Goal: Transaction & Acquisition: Purchase product/service

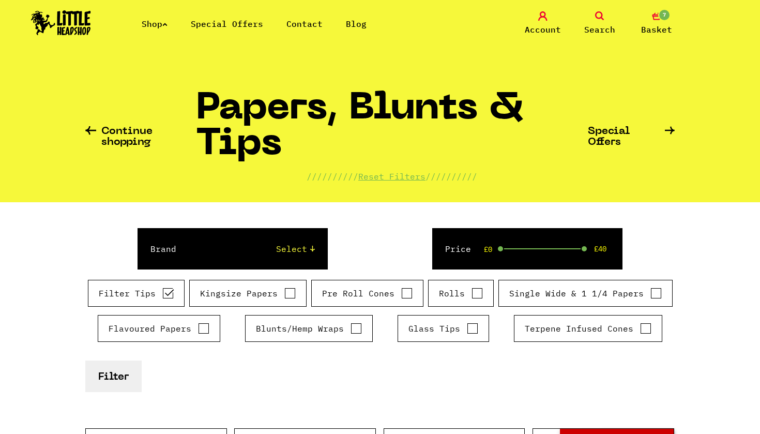
click at [604, 16] on icon at bounding box center [599, 15] width 9 height 9
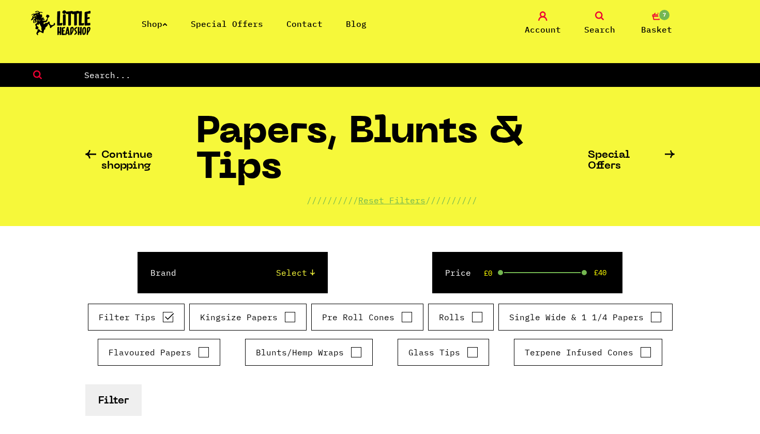
click at [601, 20] on icon at bounding box center [599, 15] width 9 height 9
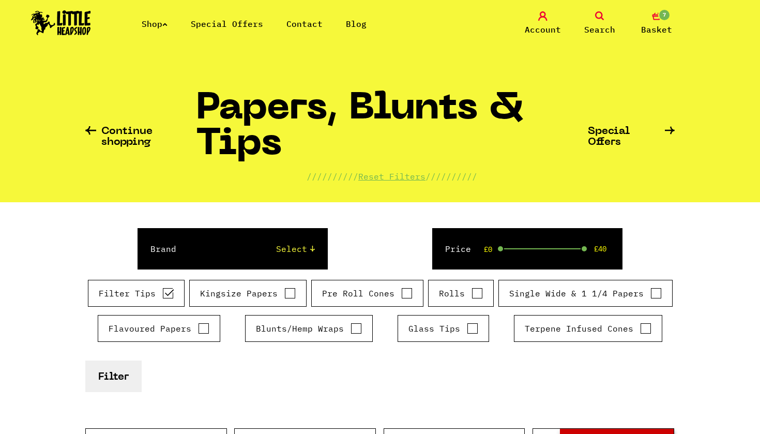
click at [600, 21] on link "Search" at bounding box center [600, 23] width 52 height 24
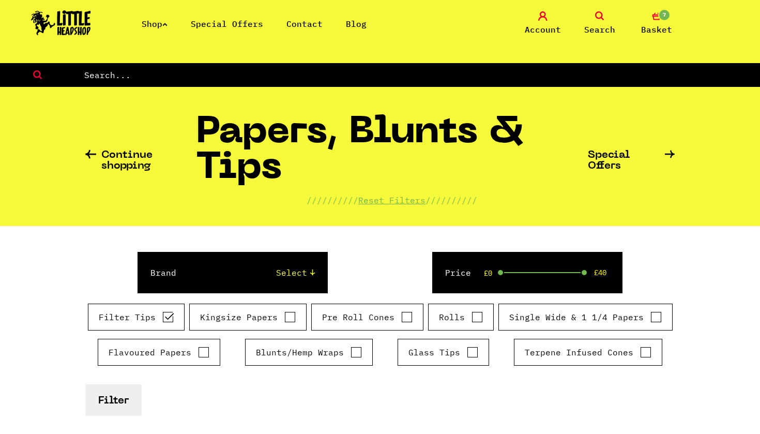
click at [549, 73] on input "text" at bounding box center [421, 74] width 677 height 13
type input "king size"
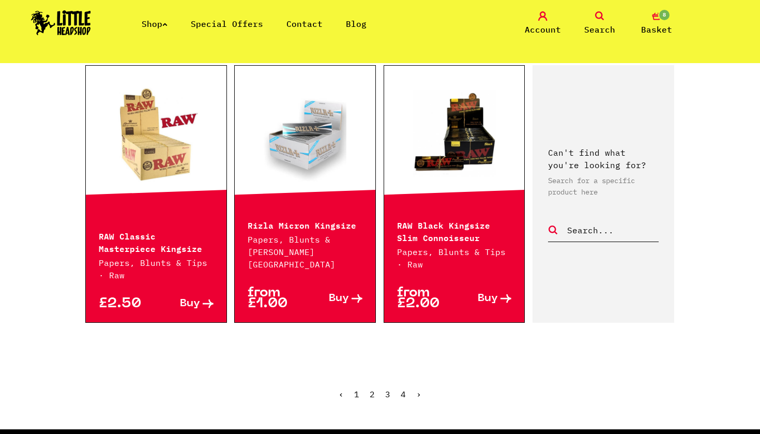
scroll to position [1151, 0]
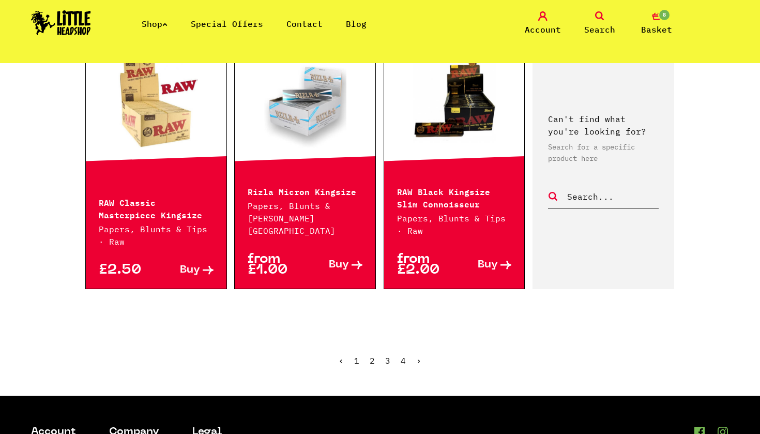
click at [371, 355] on link "2" at bounding box center [371, 360] width 5 height 10
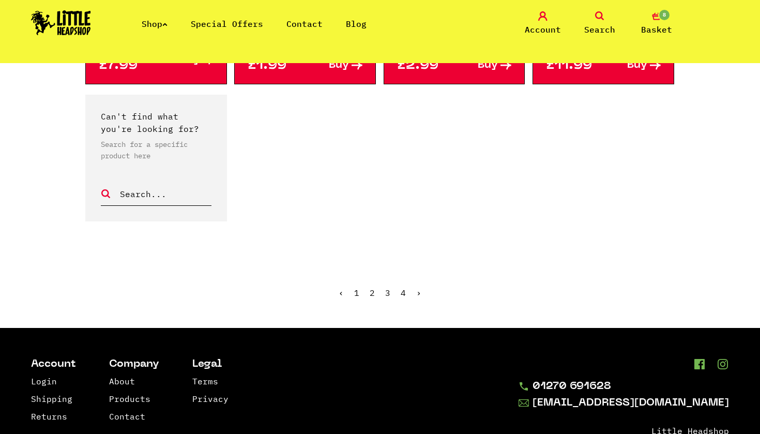
scroll to position [1015, 0]
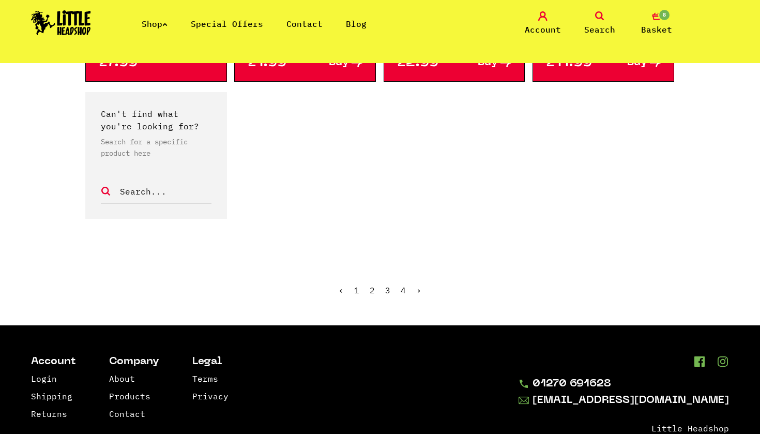
click at [388, 285] on link "3" at bounding box center [387, 290] width 5 height 10
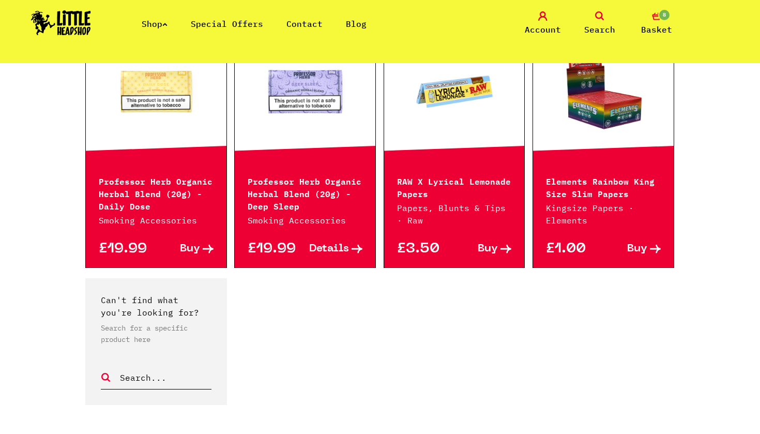
scroll to position [783, 0]
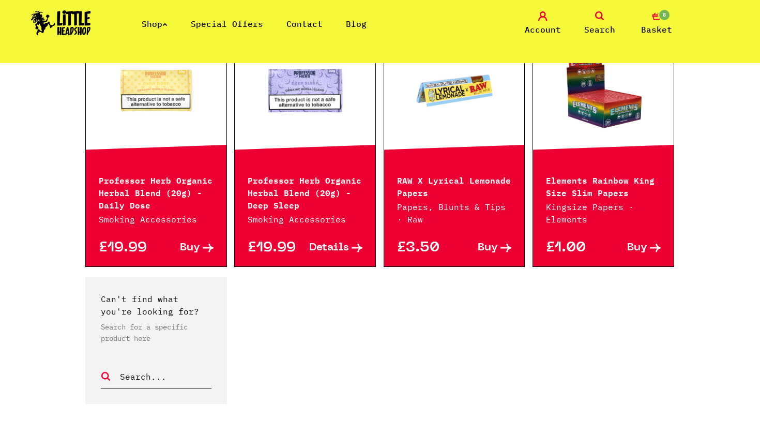
click at [594, 21] on link "Search" at bounding box center [600, 23] width 52 height 24
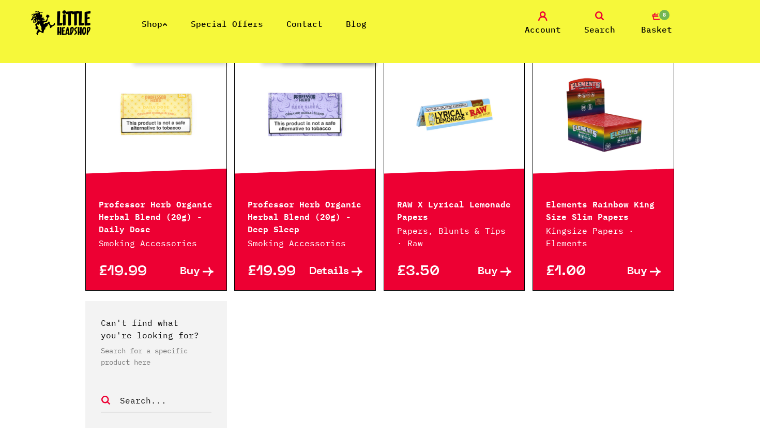
click at [598, 18] on icon at bounding box center [599, 15] width 9 height 9
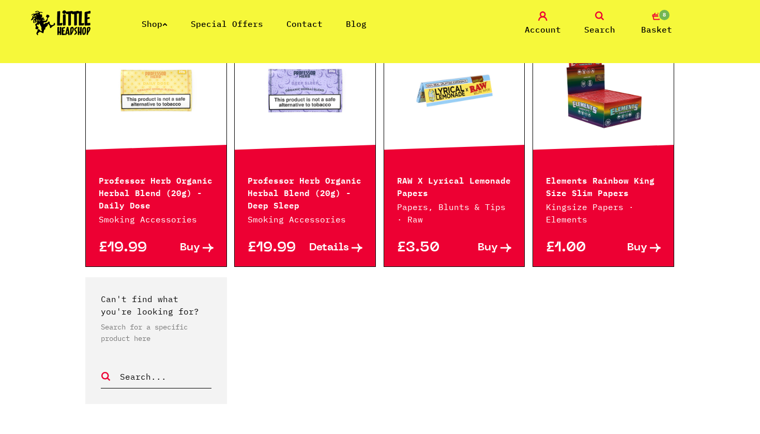
click at [598, 18] on icon at bounding box center [599, 15] width 9 height 9
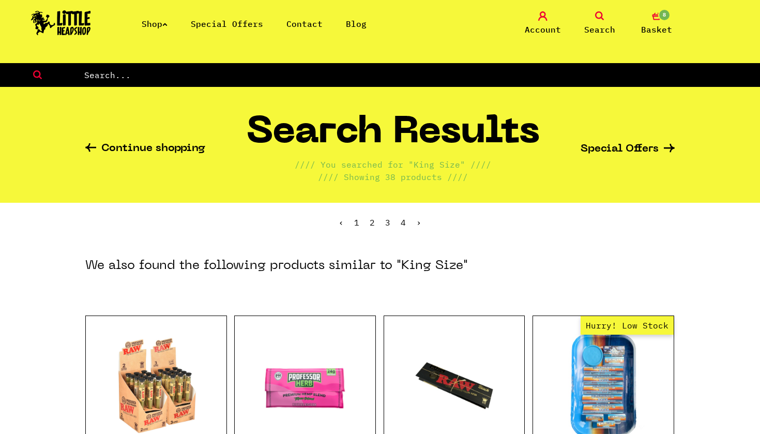
scroll to position [0, 0]
click at [91, 145] on icon at bounding box center [90, 147] width 11 height 9
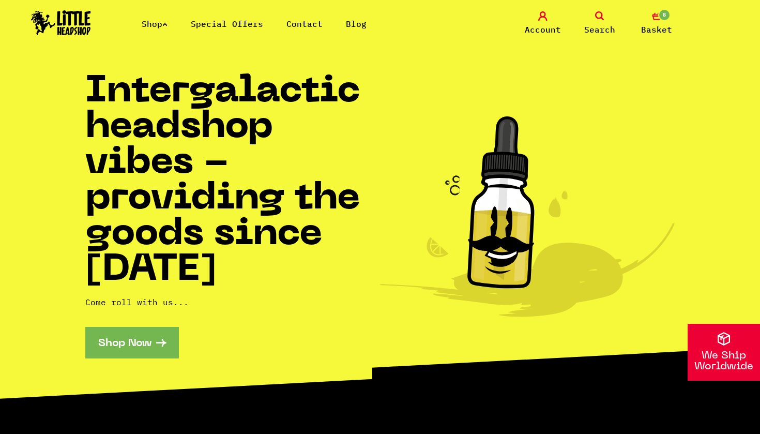
click at [600, 13] on icon at bounding box center [599, 15] width 9 height 9
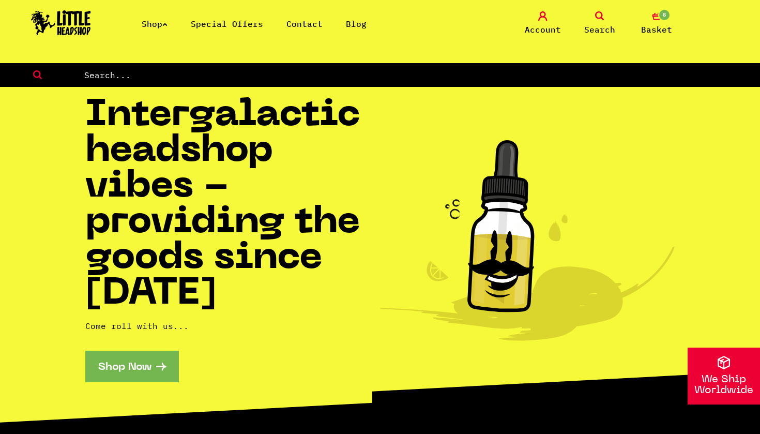
click at [534, 81] on input "text" at bounding box center [421, 74] width 677 height 13
type input "lighter"
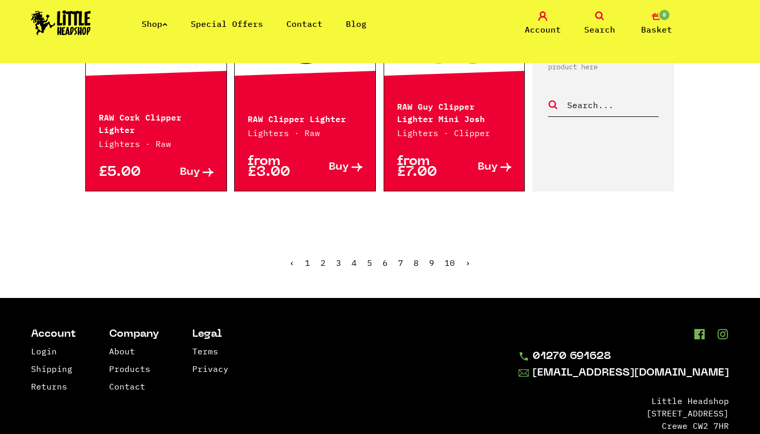
scroll to position [1253, 0]
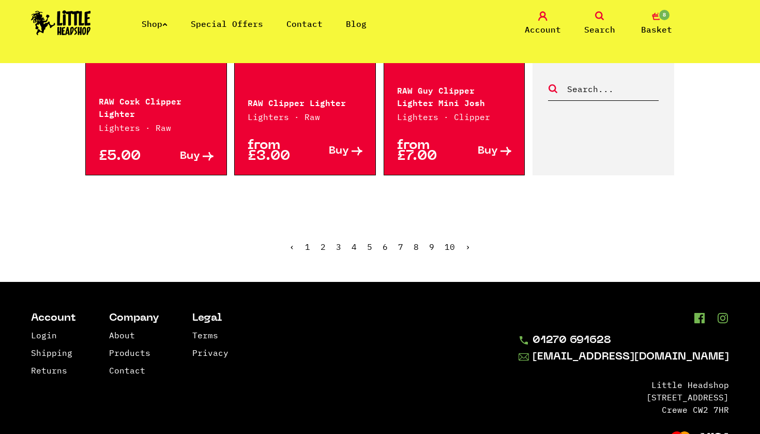
click at [326, 241] on link "2" at bounding box center [322, 246] width 5 height 10
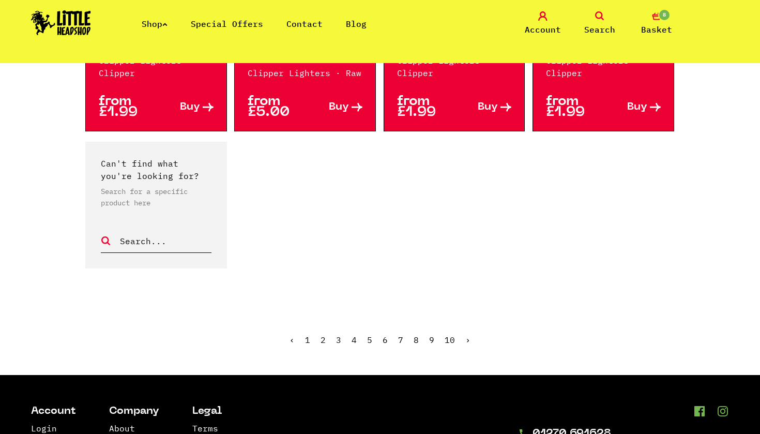
scroll to position [983, 0]
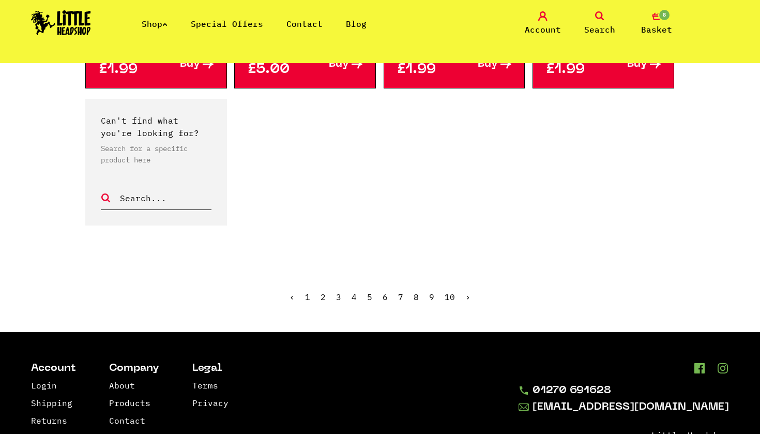
click at [339, 297] on link "3" at bounding box center [338, 296] width 5 height 10
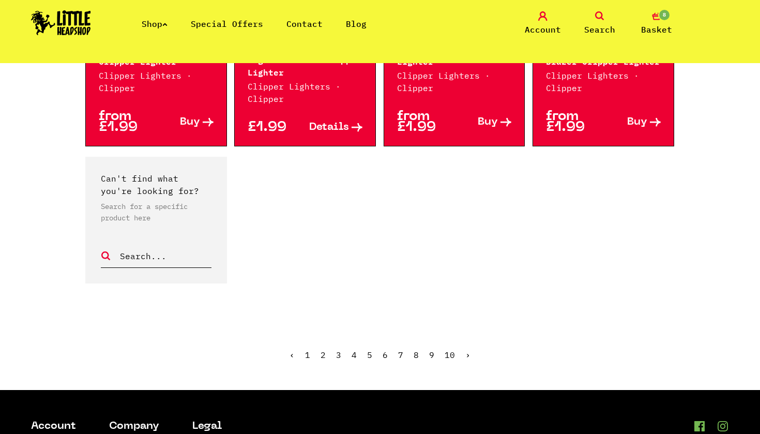
scroll to position [957, 0]
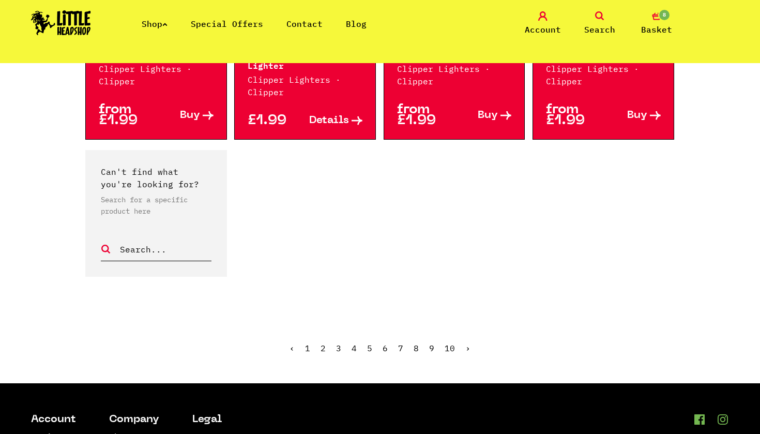
click at [356, 343] on link "4" at bounding box center [353, 348] width 5 height 10
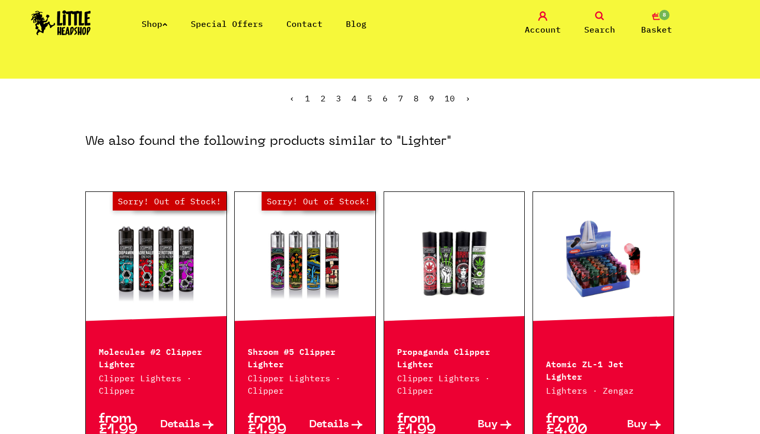
scroll to position [59, 0]
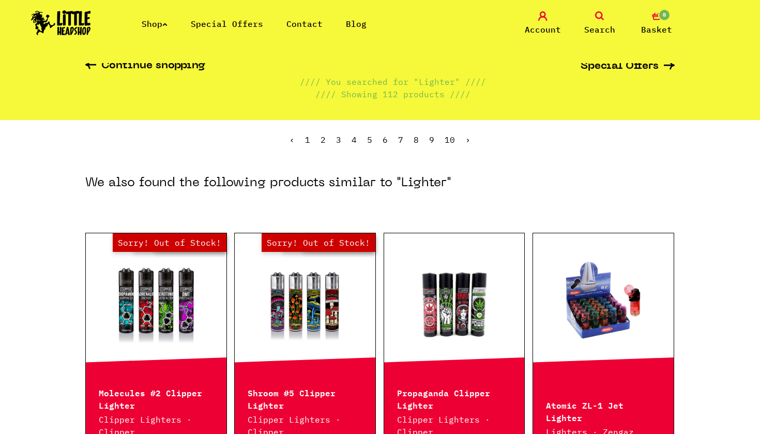
click at [584, 311] on link at bounding box center [603, 302] width 141 height 103
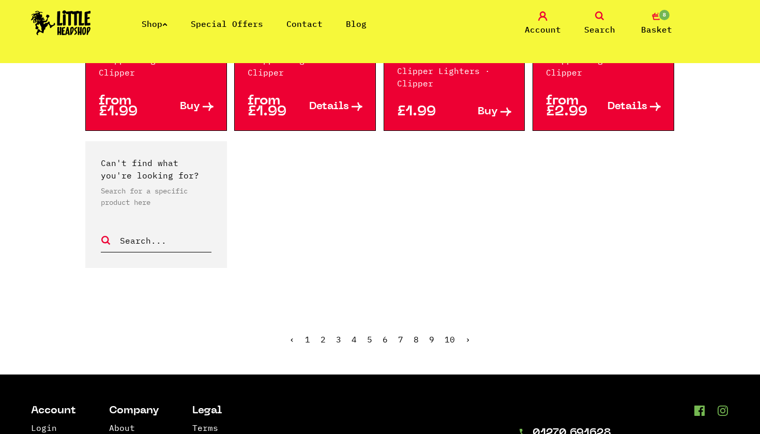
scroll to position [954, 0]
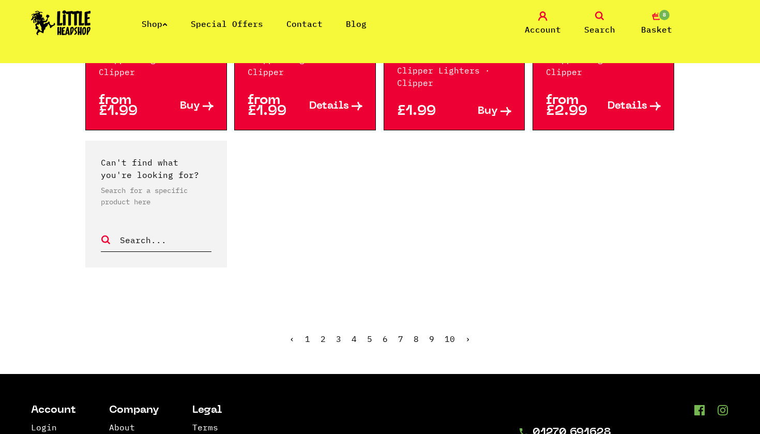
click at [322, 338] on link "2" at bounding box center [322, 338] width 5 height 10
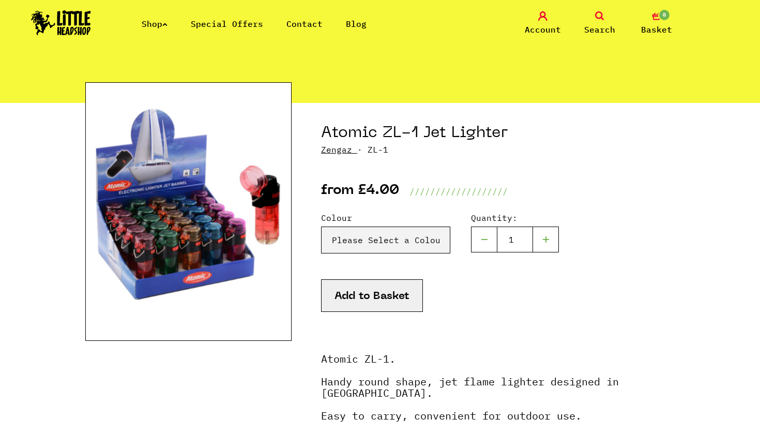
scroll to position [60, 0]
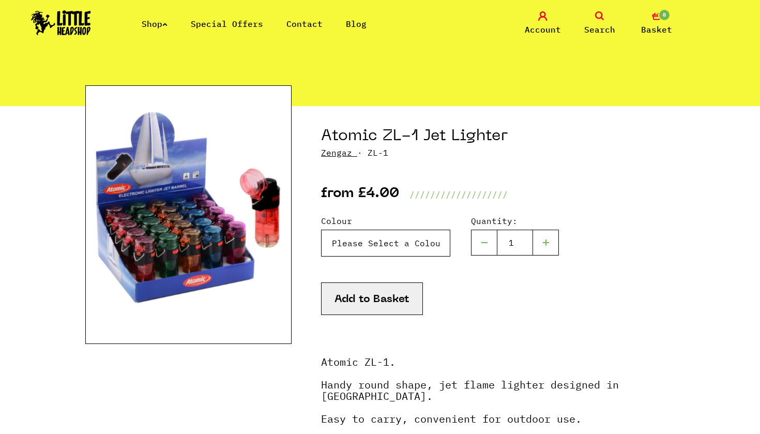
select select "606"
click at [377, 300] on button "Add to Basket" at bounding box center [372, 298] width 102 height 33
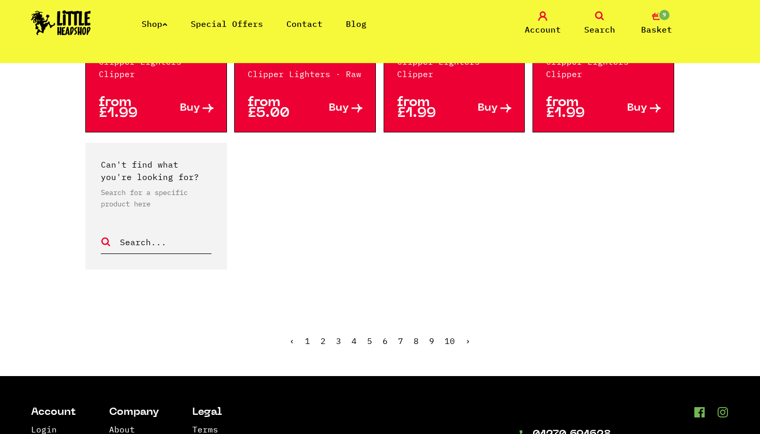
scroll to position [943, 0]
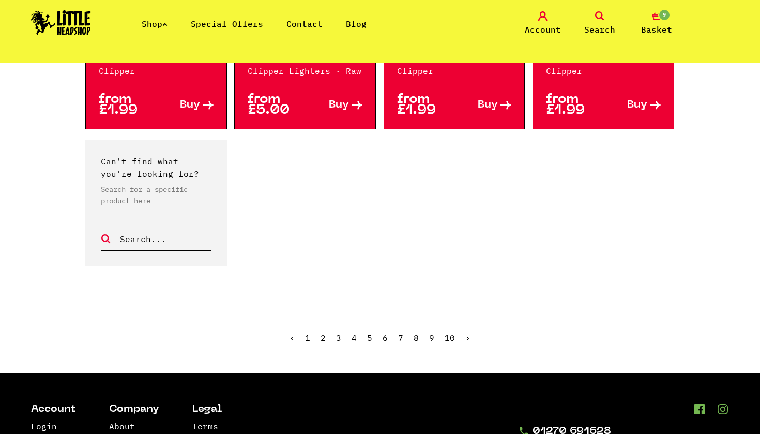
click at [337, 338] on link "3" at bounding box center [338, 337] width 5 height 10
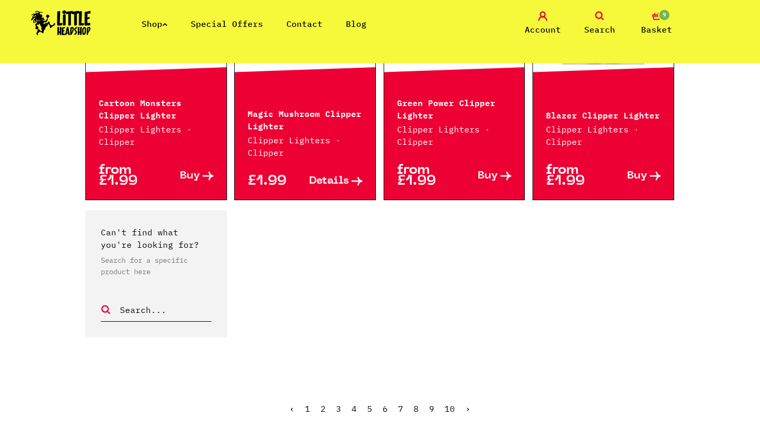
scroll to position [910, 0]
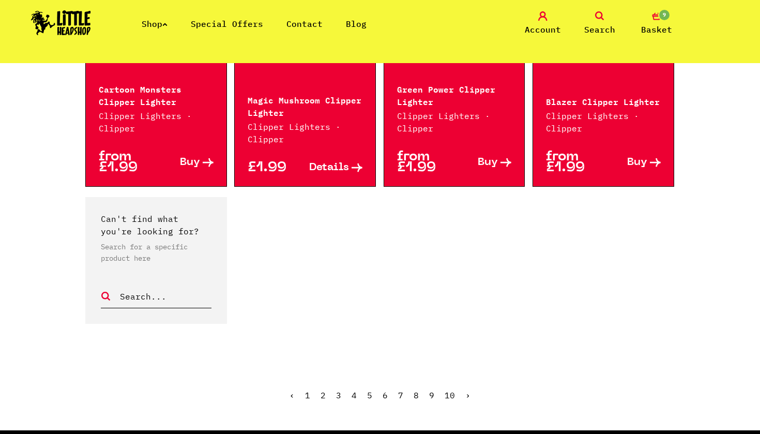
click at [356, 390] on link "4" at bounding box center [353, 395] width 5 height 10
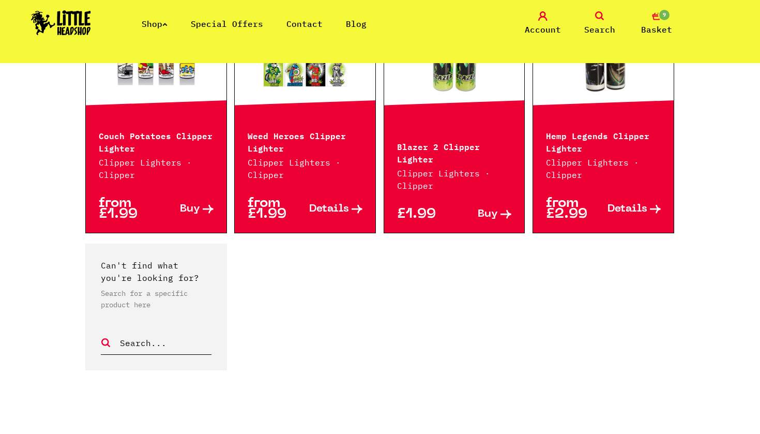
scroll to position [892, 0]
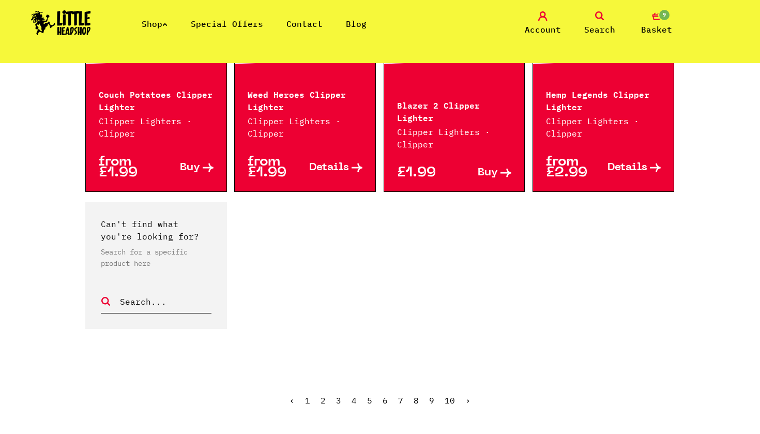
click at [369, 399] on link "5" at bounding box center [369, 400] width 5 height 10
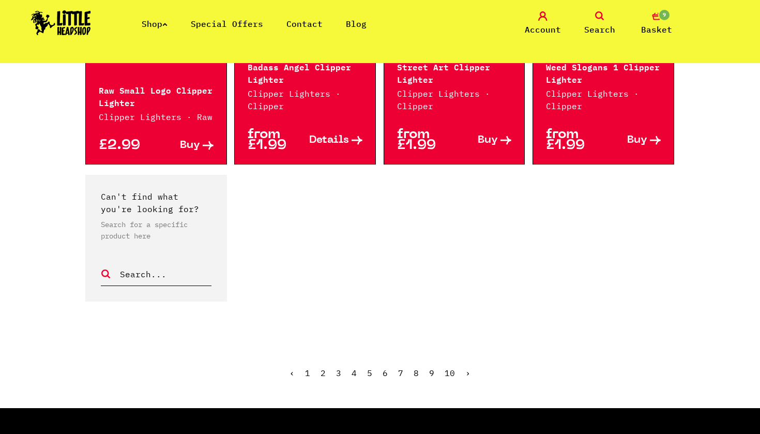
scroll to position [923, 0]
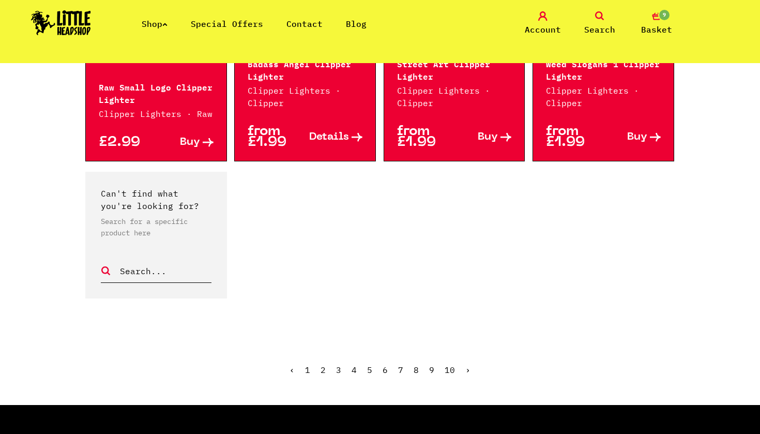
click at [384, 369] on link "6" at bounding box center [384, 369] width 5 height 10
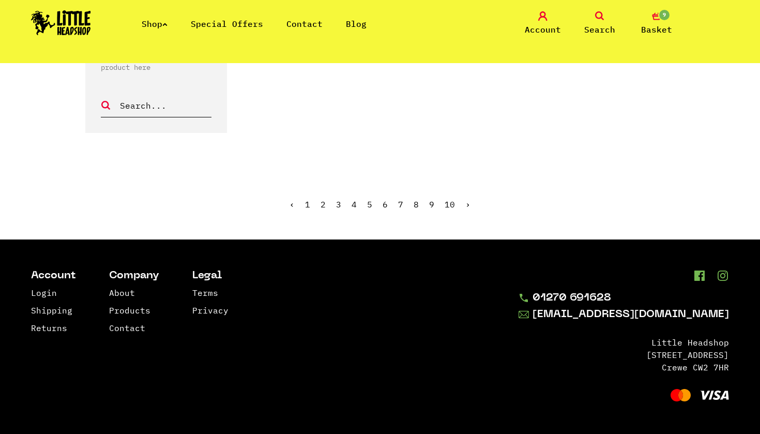
scroll to position [1088, 0]
click at [402, 204] on link "7" at bounding box center [400, 204] width 5 height 10
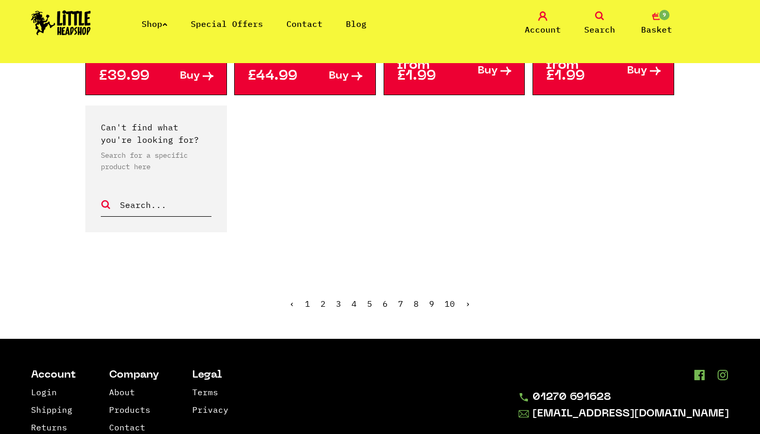
scroll to position [1002, 0]
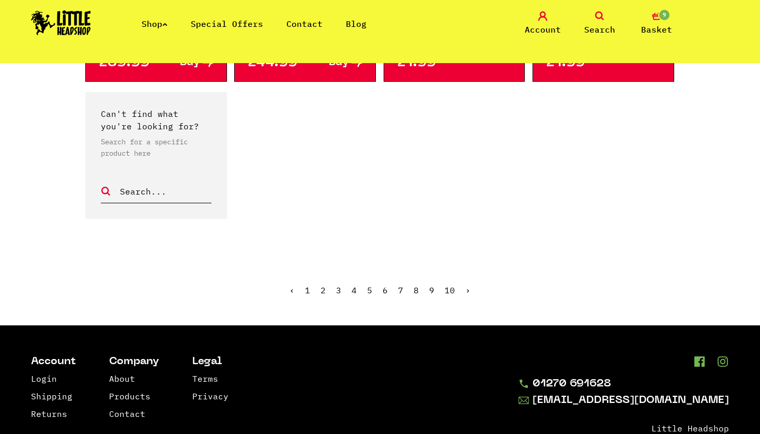
click at [414, 289] on link "8" at bounding box center [415, 290] width 5 height 10
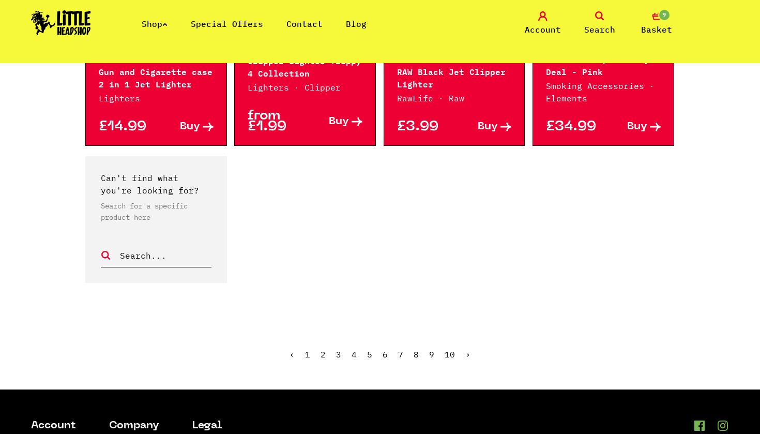
scroll to position [929, 0]
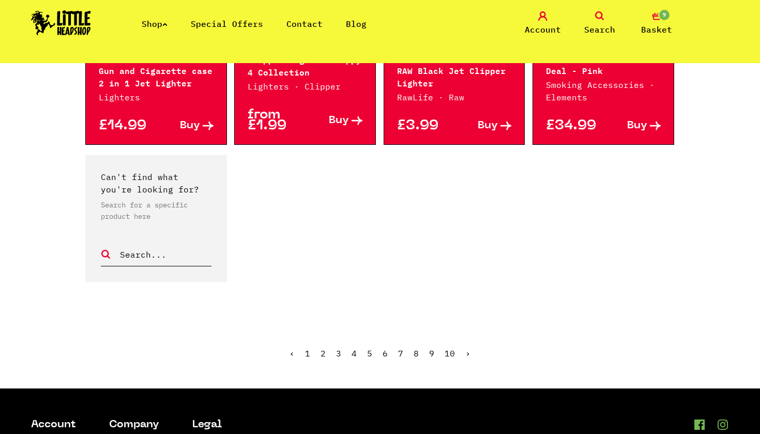
click at [433, 353] on link "9" at bounding box center [431, 353] width 5 height 10
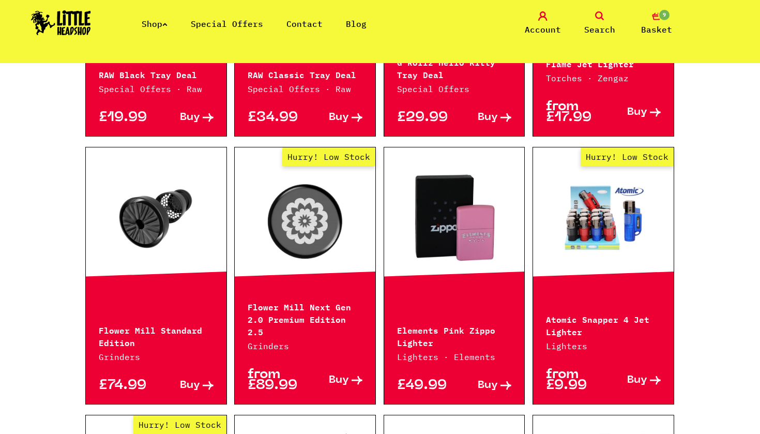
scroll to position [396, 0]
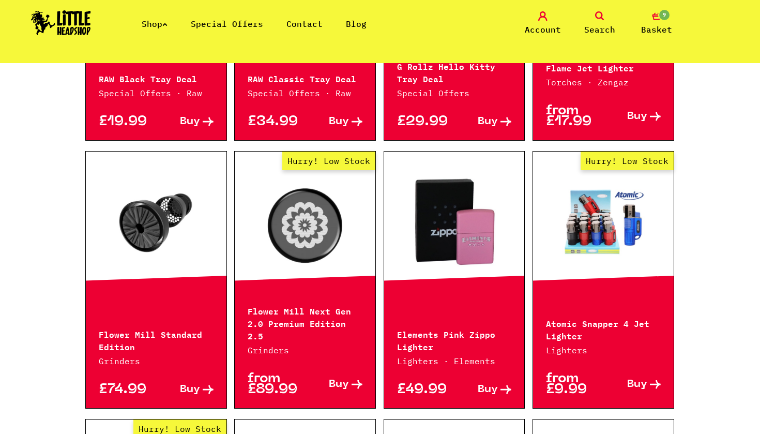
click at [606, 211] on link "Hurry! Low Stock" at bounding box center [603, 220] width 141 height 103
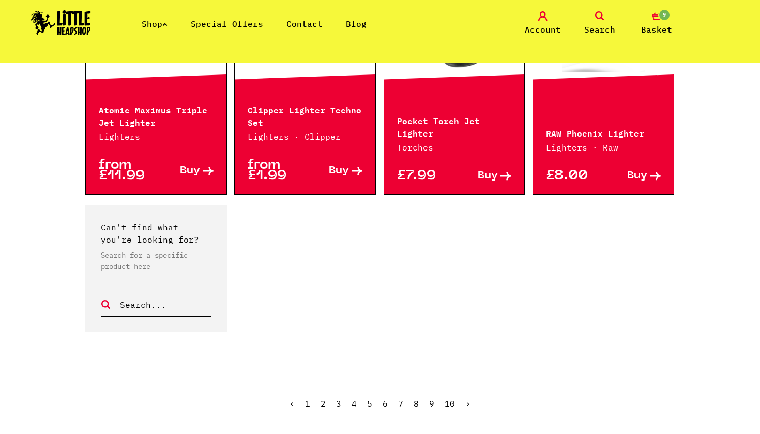
scroll to position [870, 0]
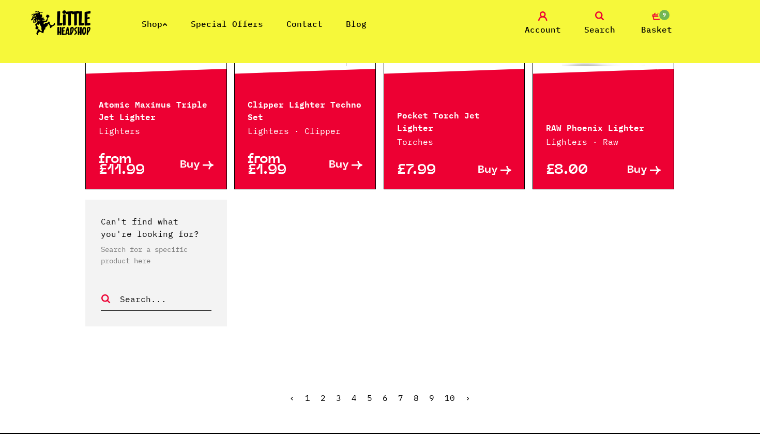
click at [450, 392] on link "10" at bounding box center [449, 397] width 10 height 10
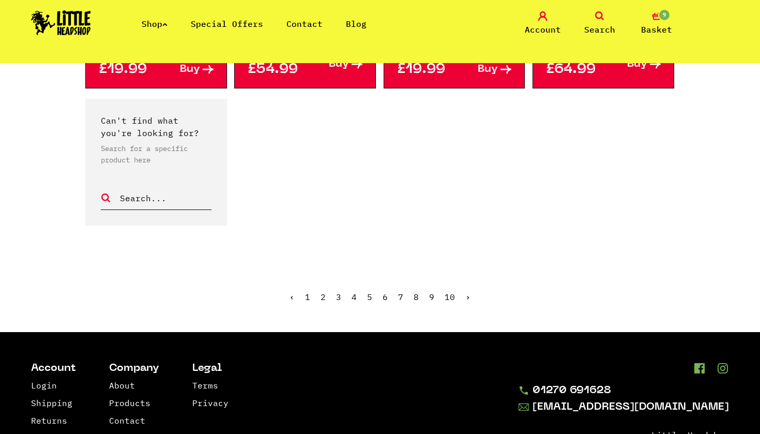
scroll to position [473, 0]
